Goal: Transaction & Acquisition: Download file/media

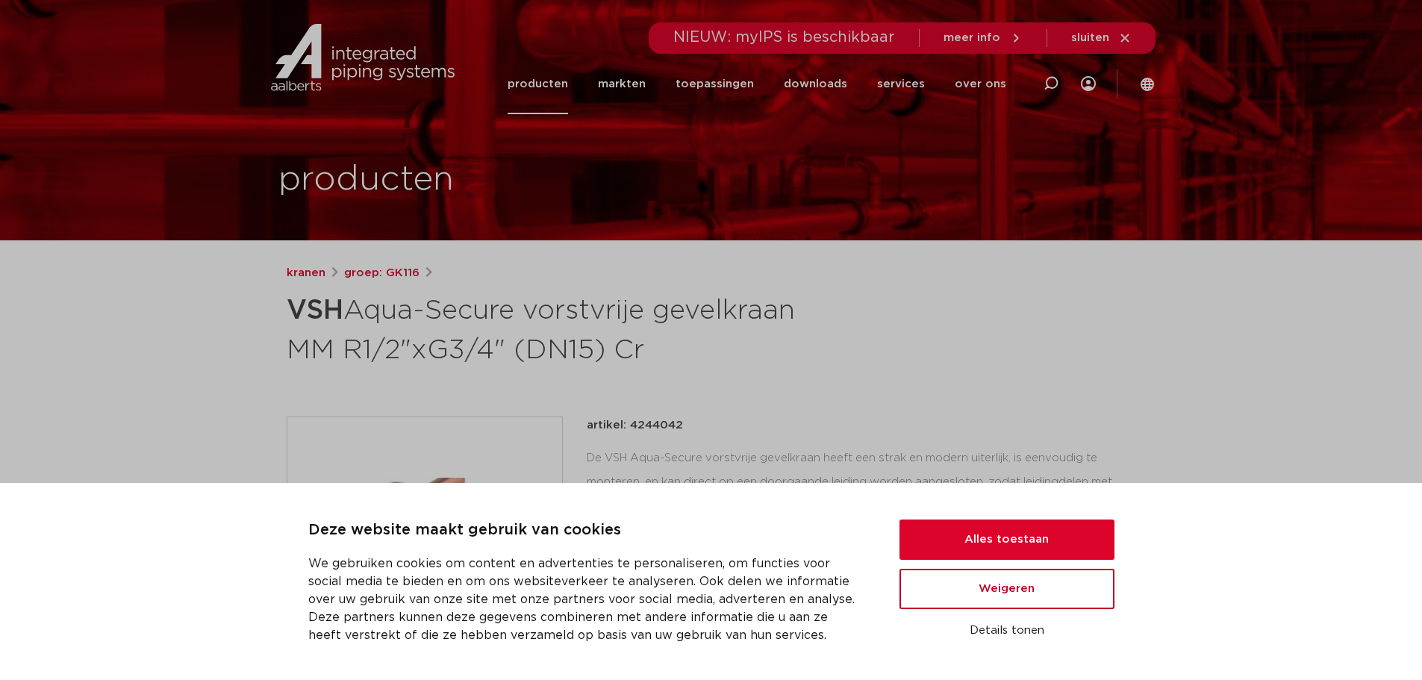
click at [1052, 591] on button "Weigeren" at bounding box center [1006, 589] width 215 height 40
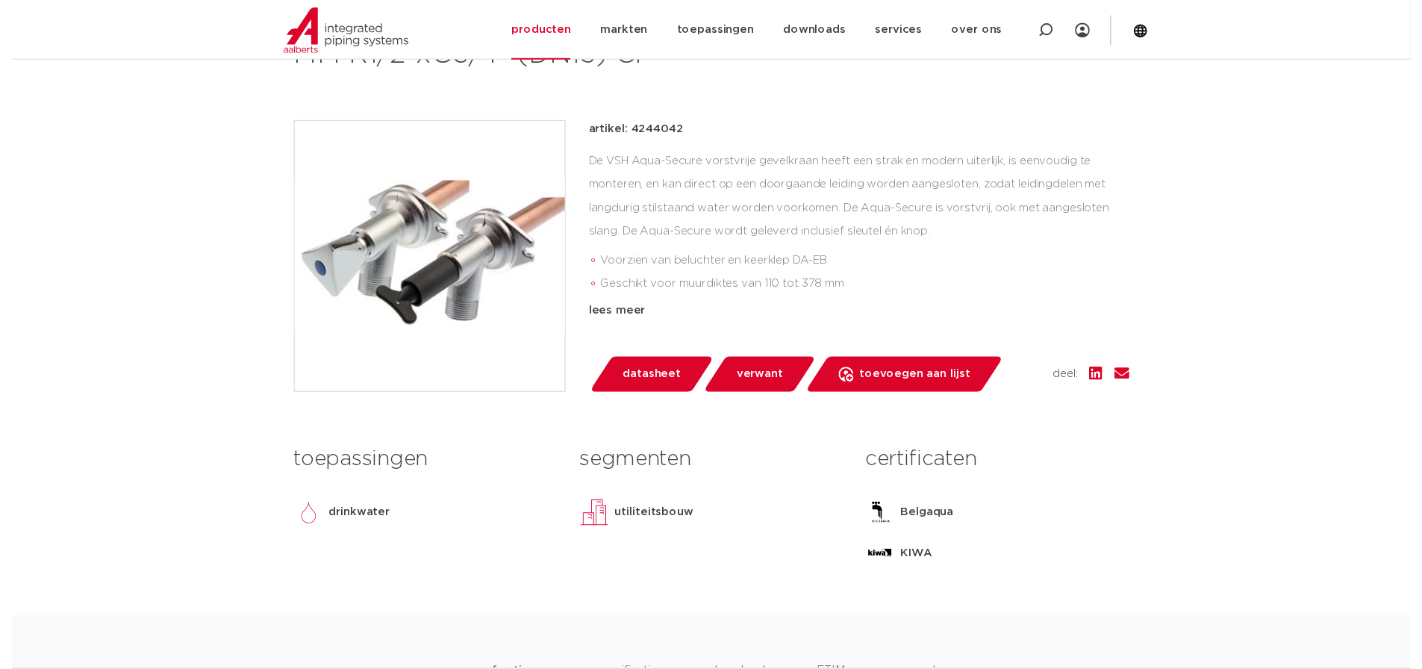
scroll to position [299, 0]
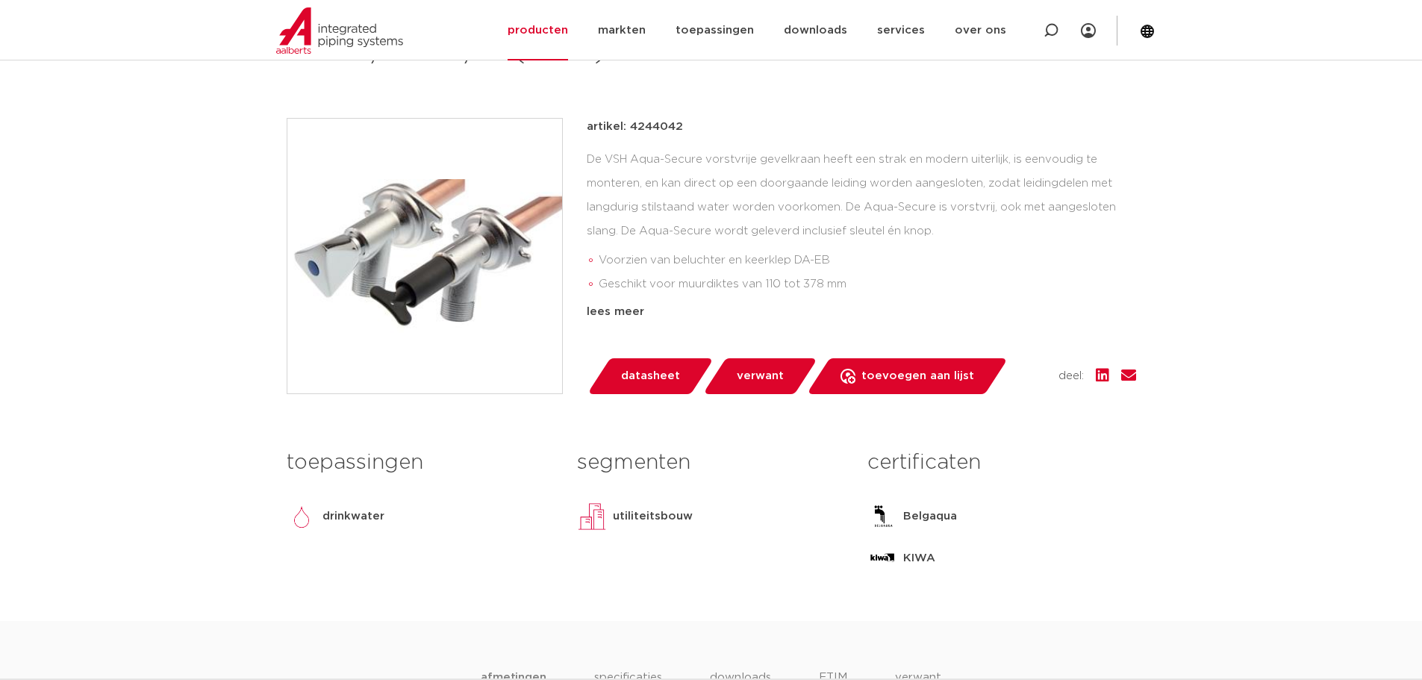
click at [643, 379] on span "datasheet" at bounding box center [650, 376] width 59 height 24
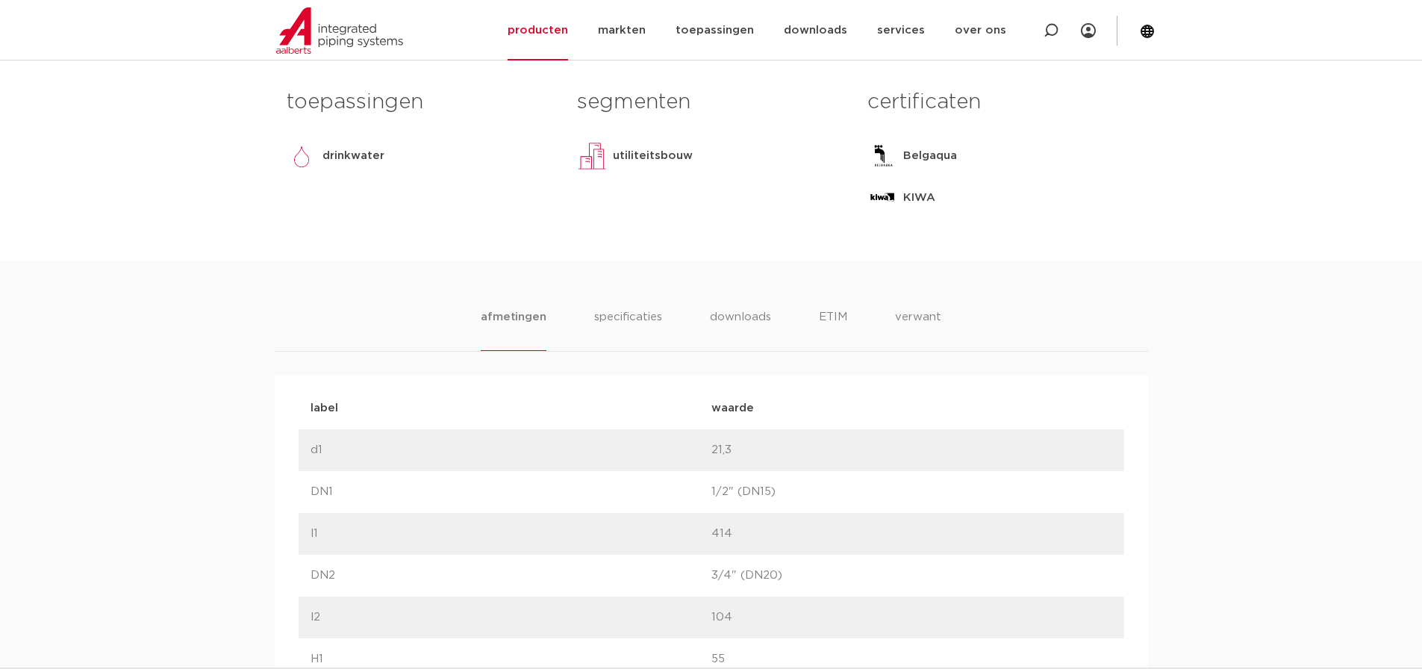
scroll to position [672, 0]
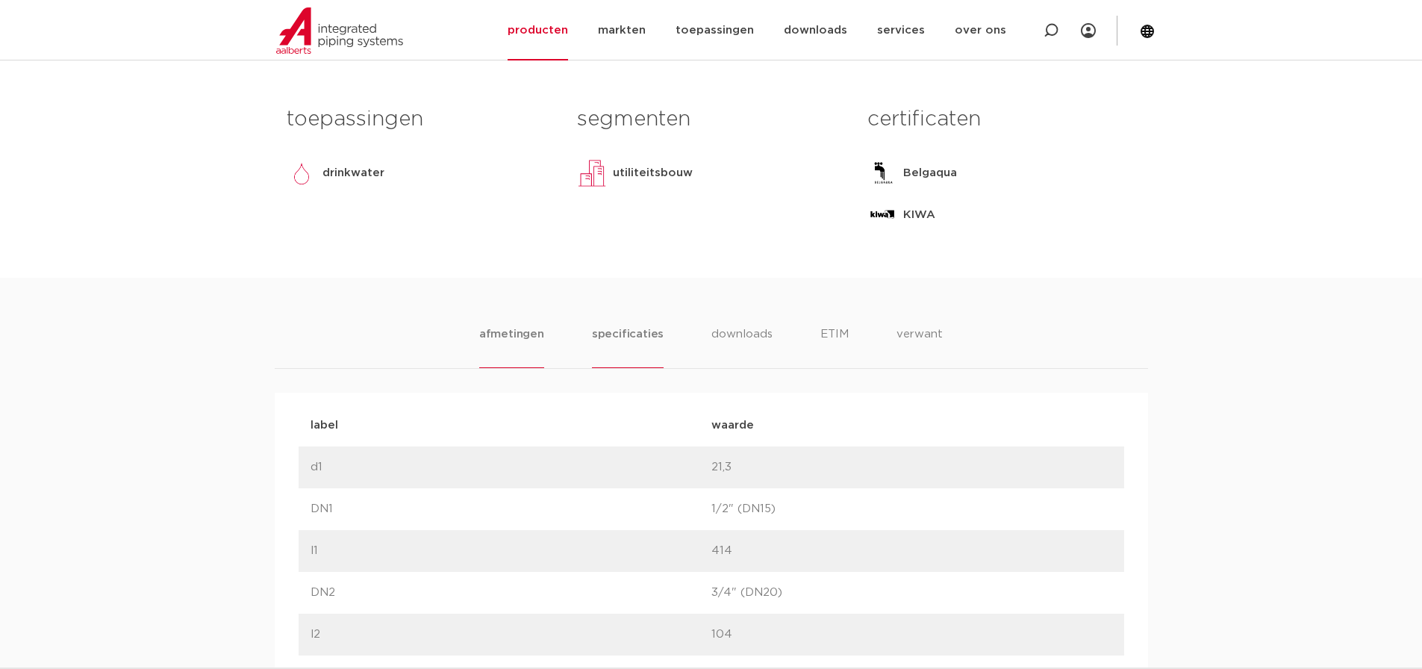
click at [624, 331] on li "specificaties" at bounding box center [628, 346] width 72 height 43
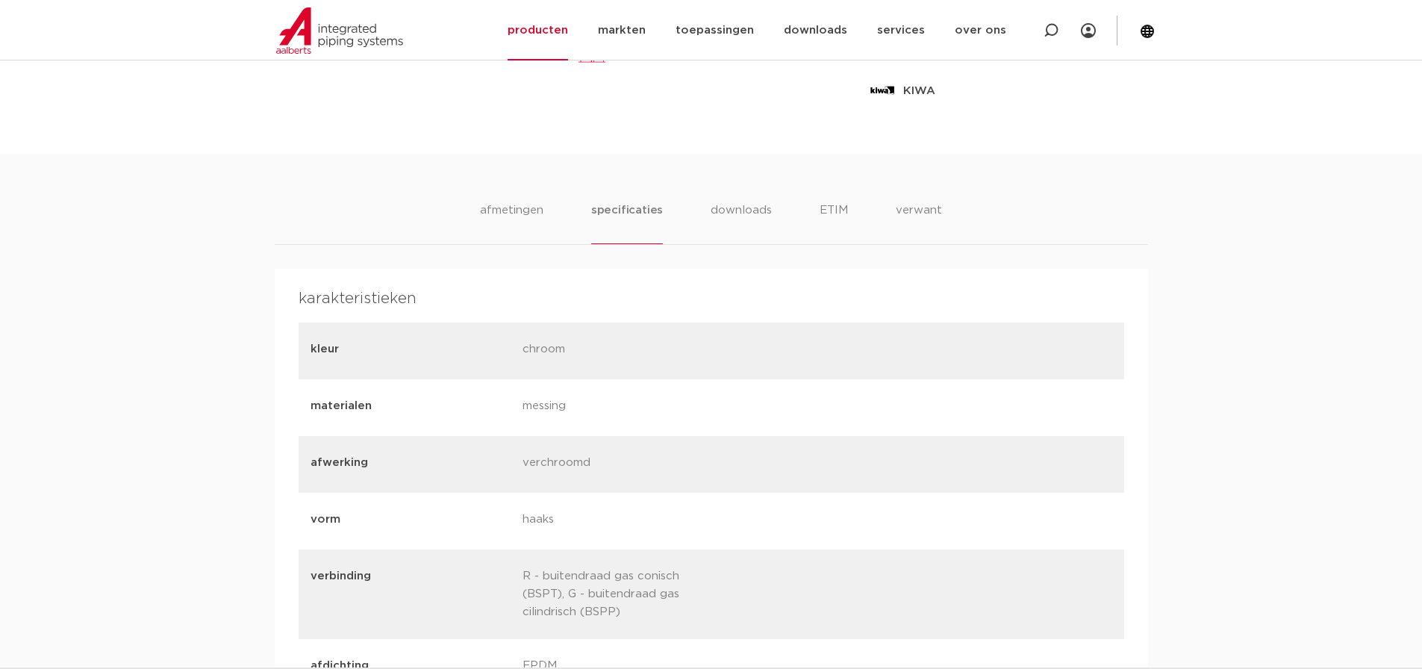
scroll to position [597, 0]
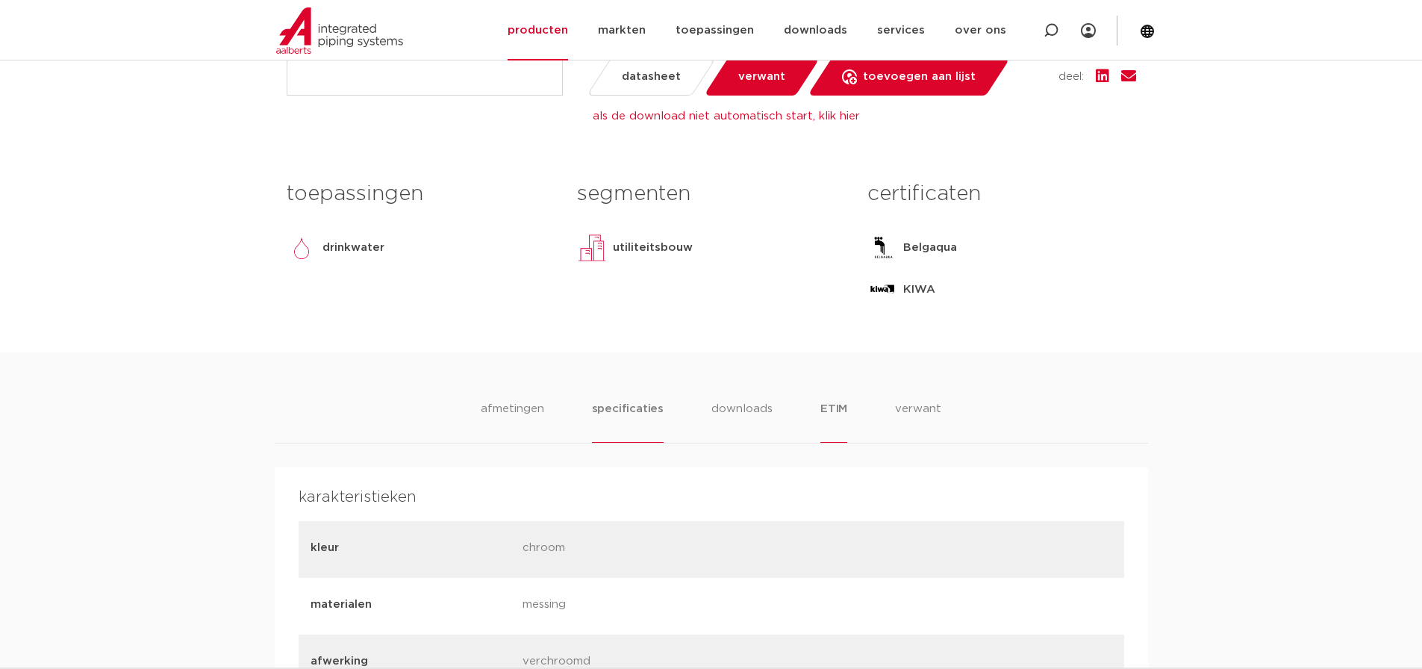
click at [831, 406] on li "ETIM" at bounding box center [833, 421] width 27 height 43
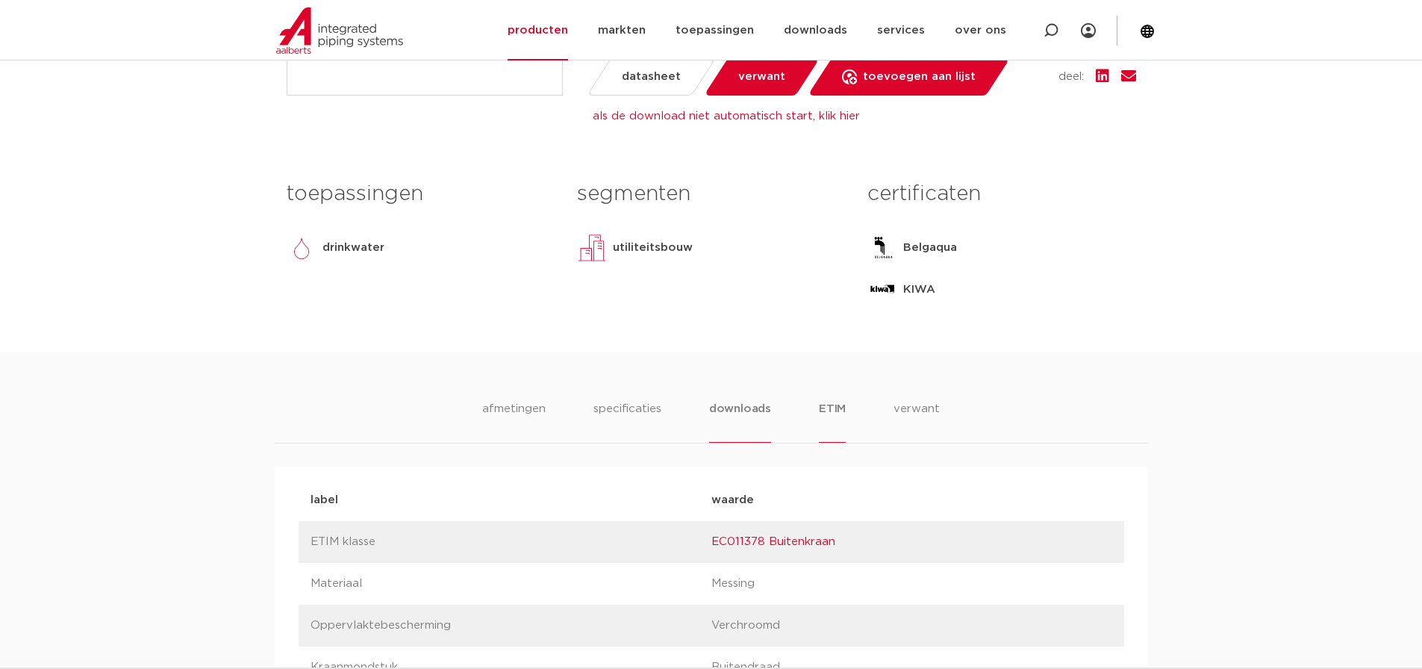
click at [724, 403] on li "downloads" at bounding box center [740, 421] width 62 height 43
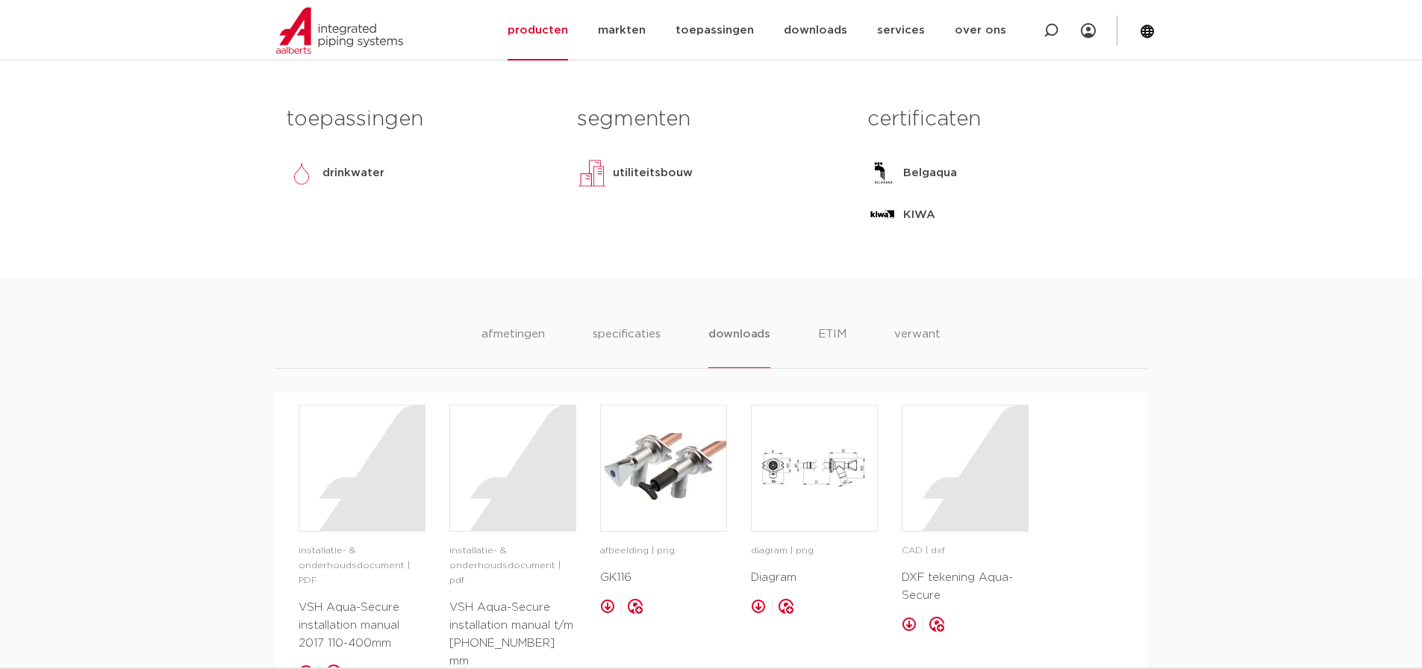
scroll to position [821, 0]
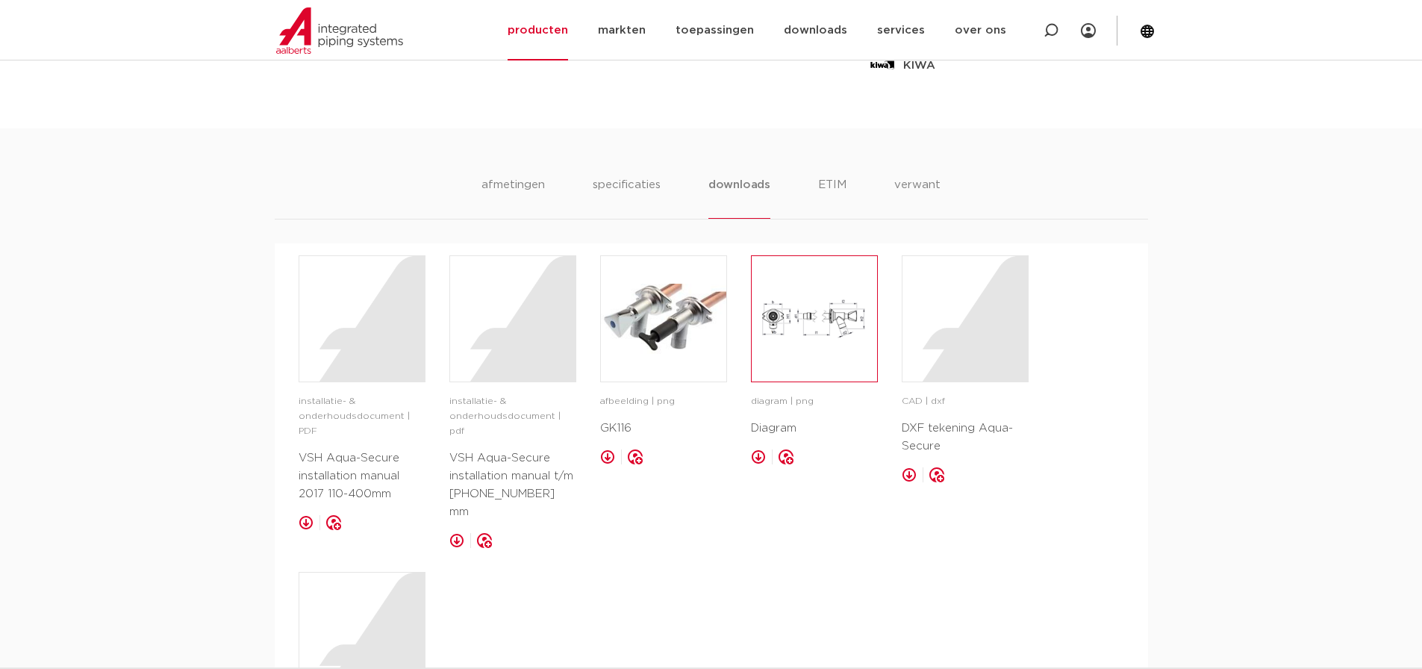
click at [816, 351] on img at bounding box center [814, 318] width 125 height 125
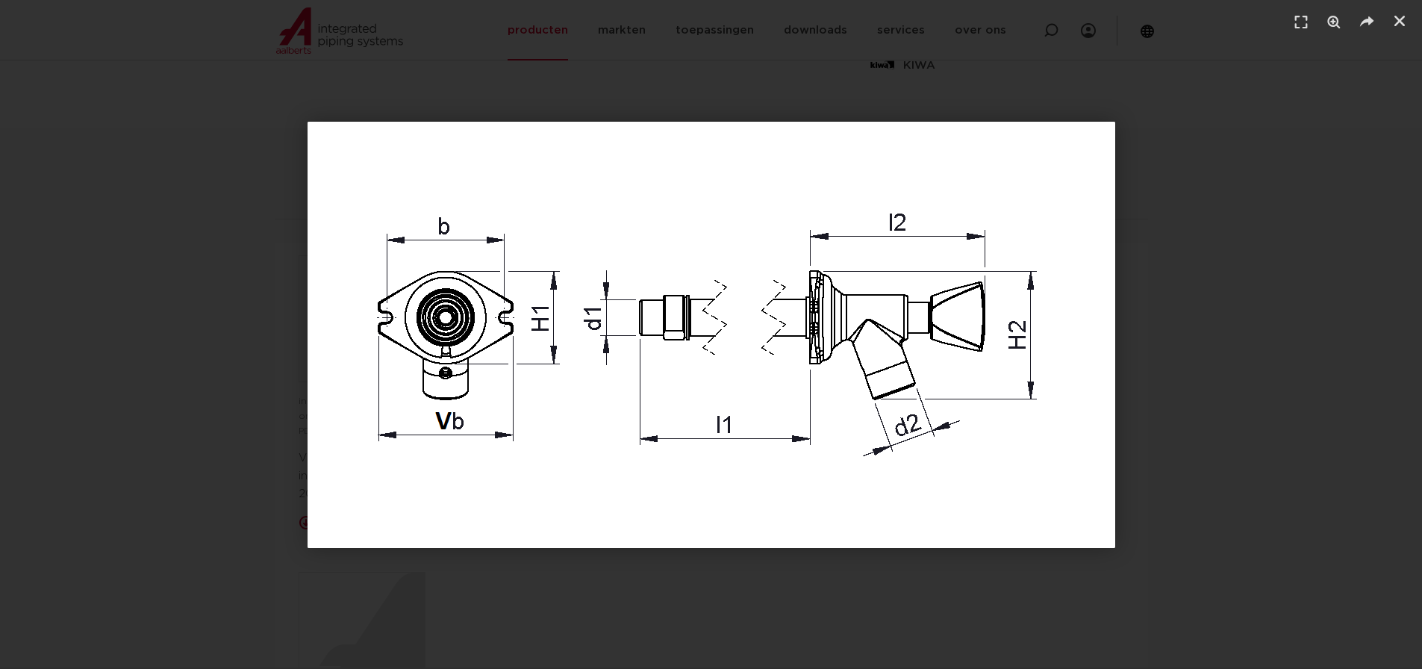
click at [1212, 381] on div "1 / 1" at bounding box center [710, 334] width 1317 height 564
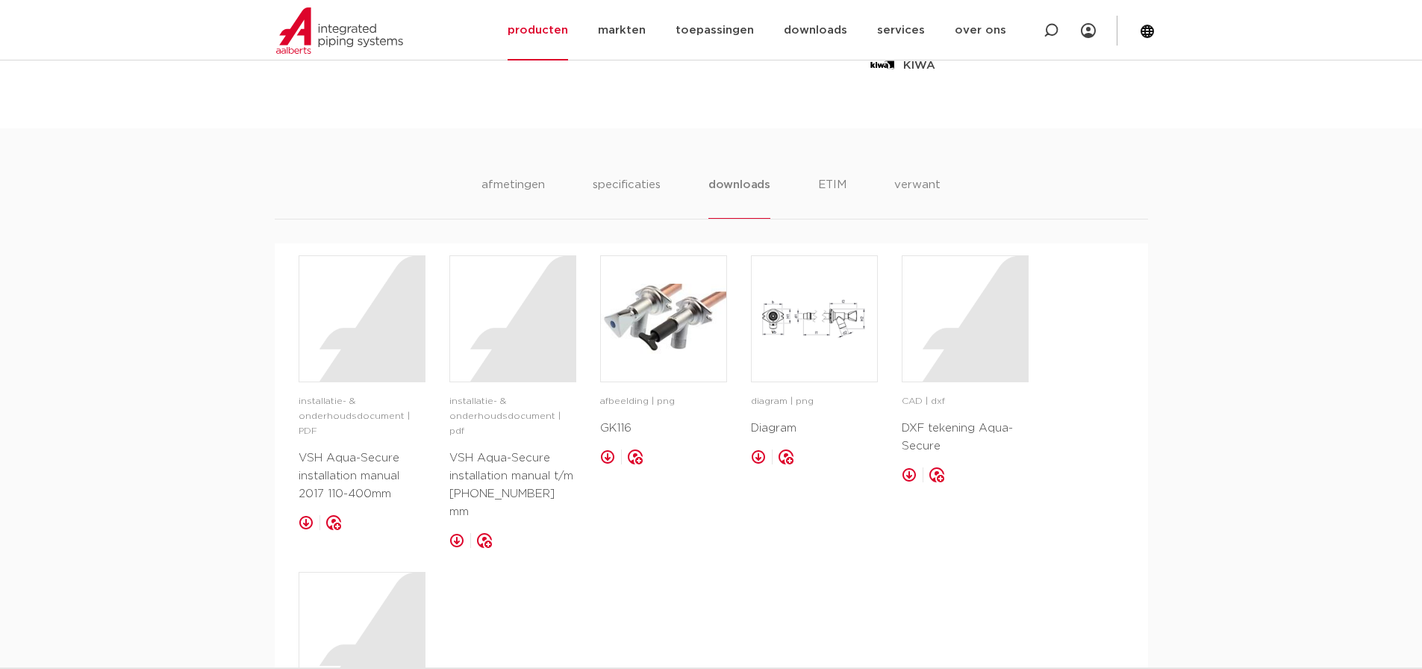
click at [758, 459] on link at bounding box center [758, 456] width 15 height 15
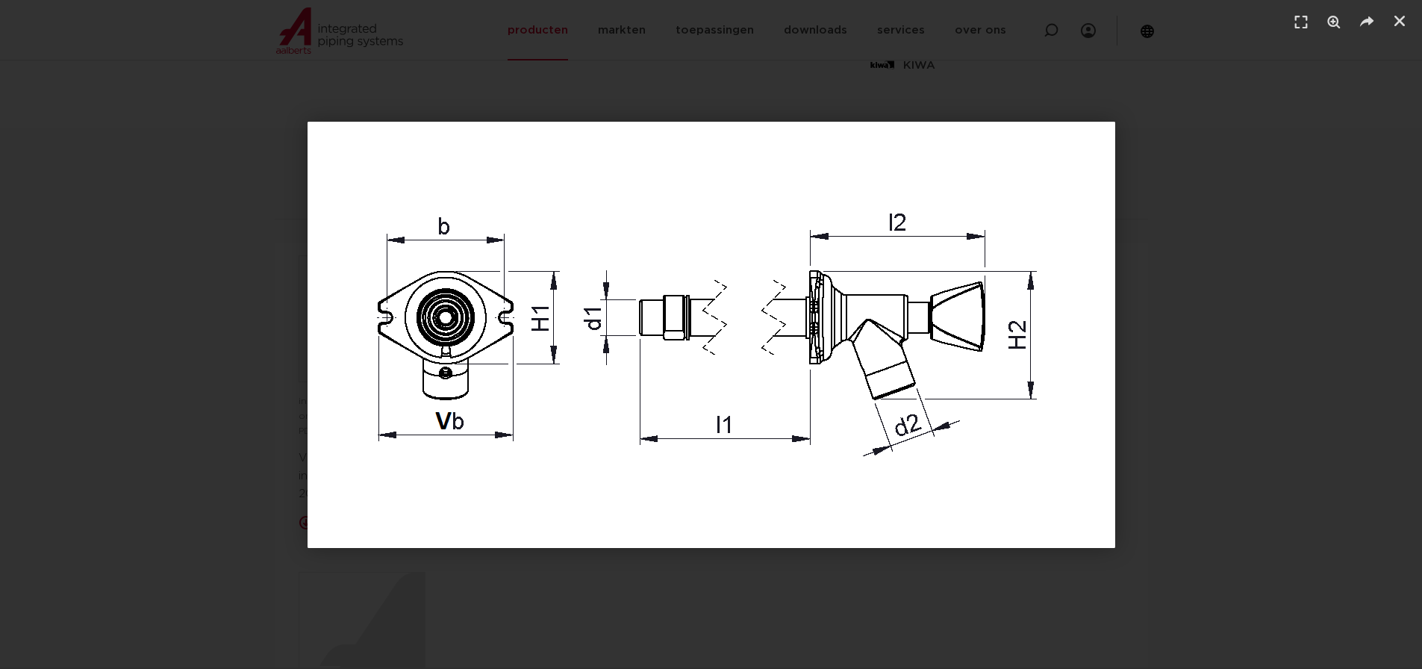
click at [1361, 477] on div "1 / 1" at bounding box center [710, 334] width 1317 height 564
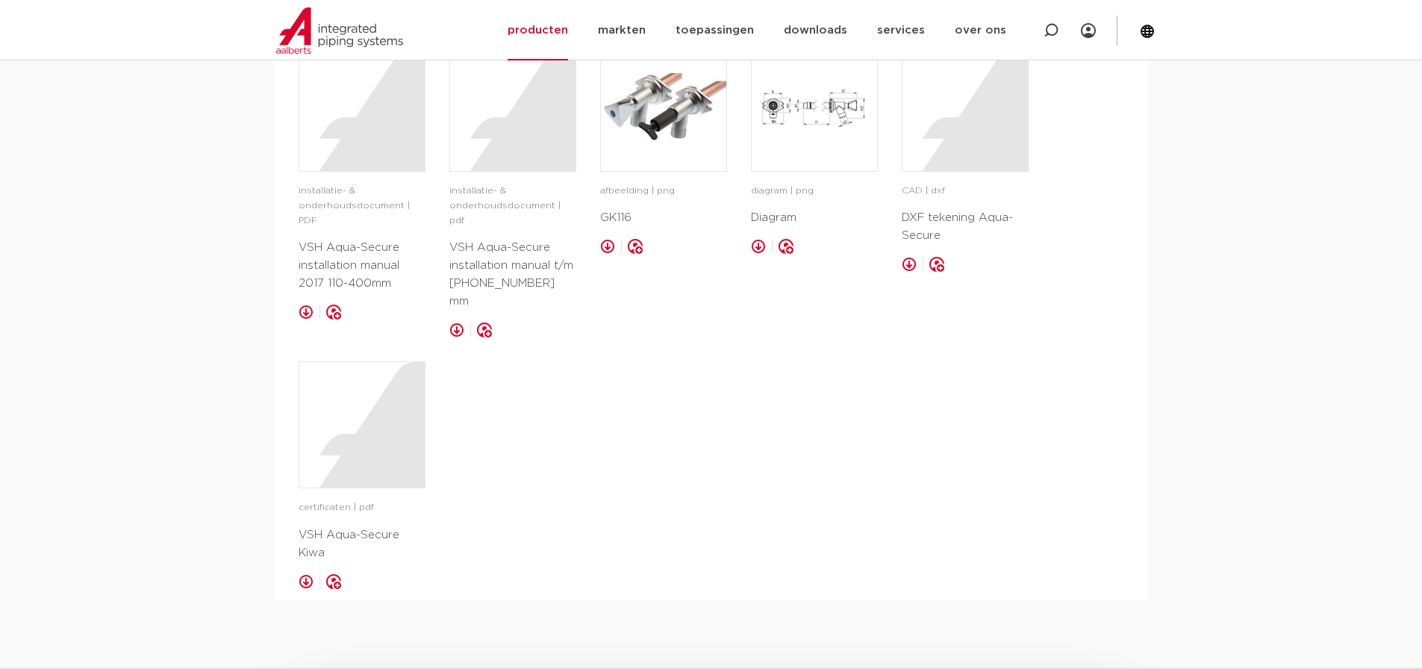
scroll to position [1045, 0]
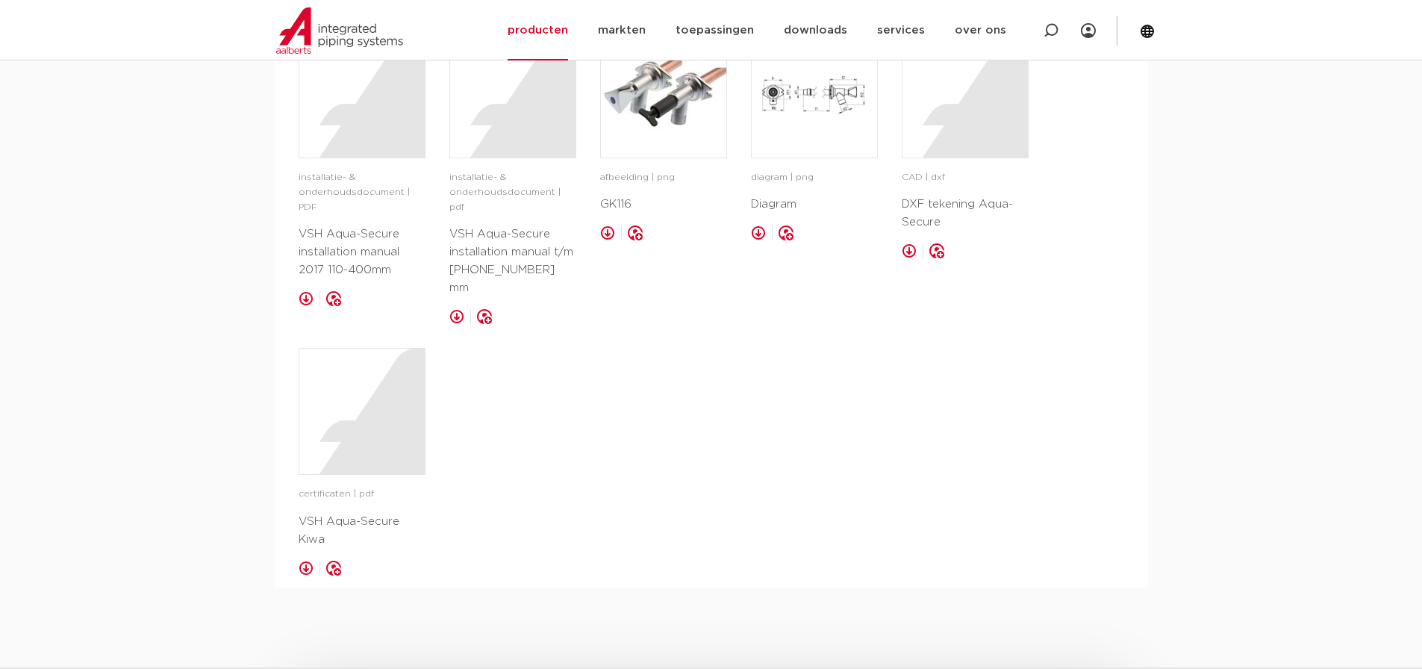
click at [305, 561] on link at bounding box center [306, 568] width 15 height 15
click at [307, 291] on link at bounding box center [306, 298] width 15 height 15
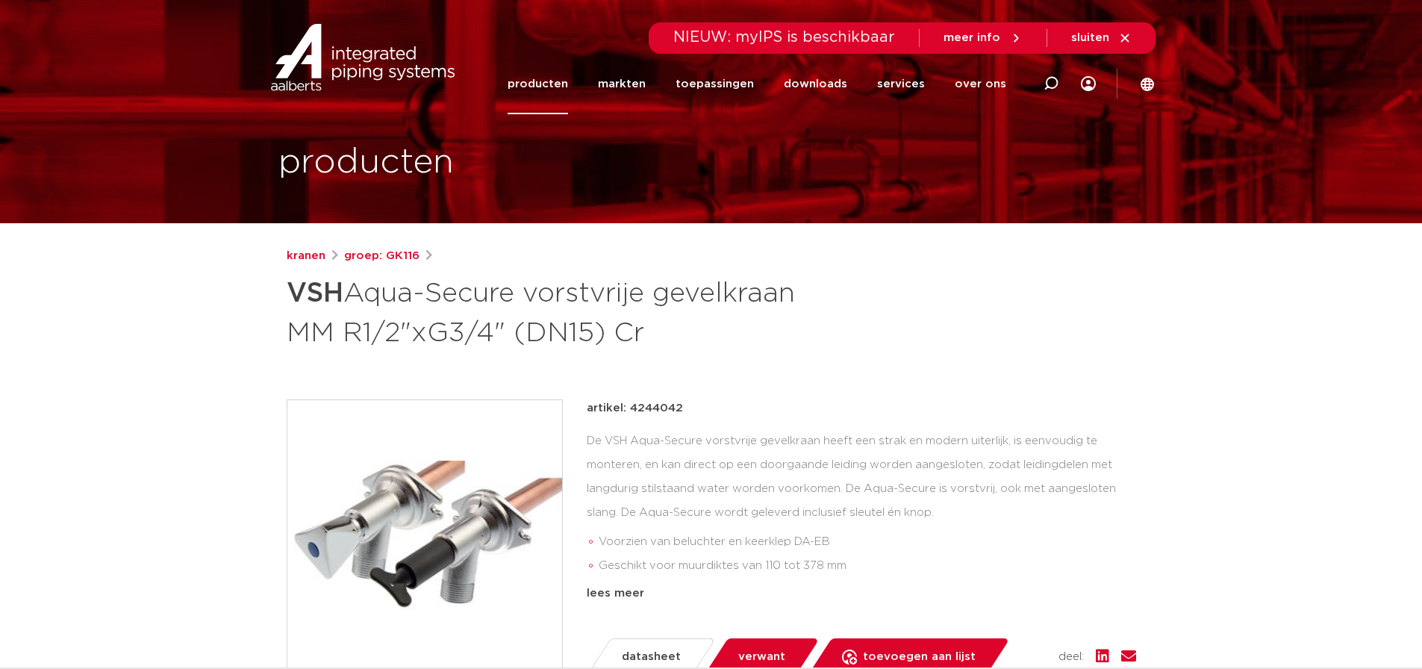
scroll to position [0, 0]
